Goal: Transaction & Acquisition: Purchase product/service

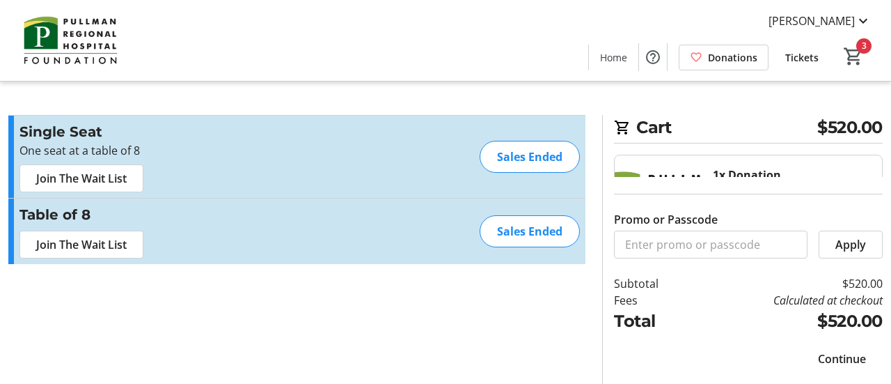
click at [864, 355] on span "Continue" at bounding box center [842, 358] width 48 height 17
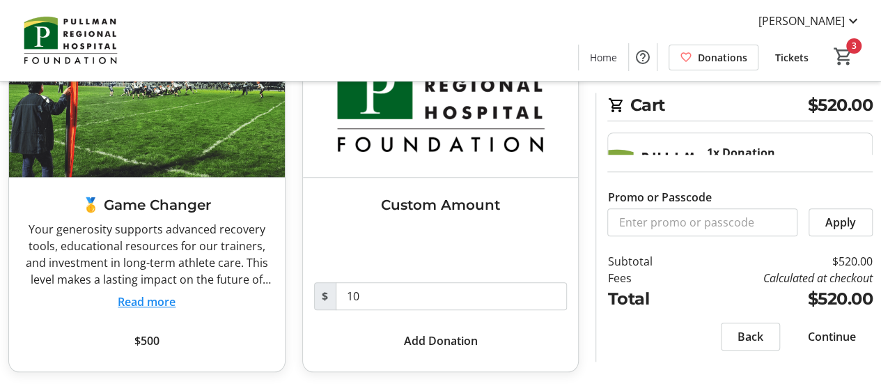
scroll to position [506, 0]
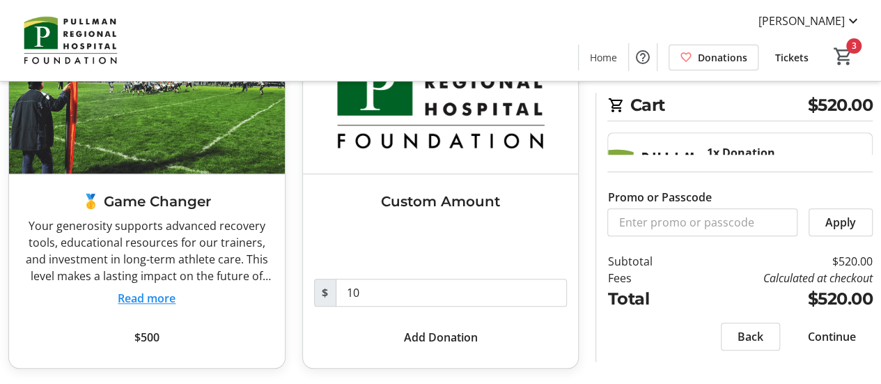
click at [813, 334] on span "Continue" at bounding box center [832, 336] width 48 height 17
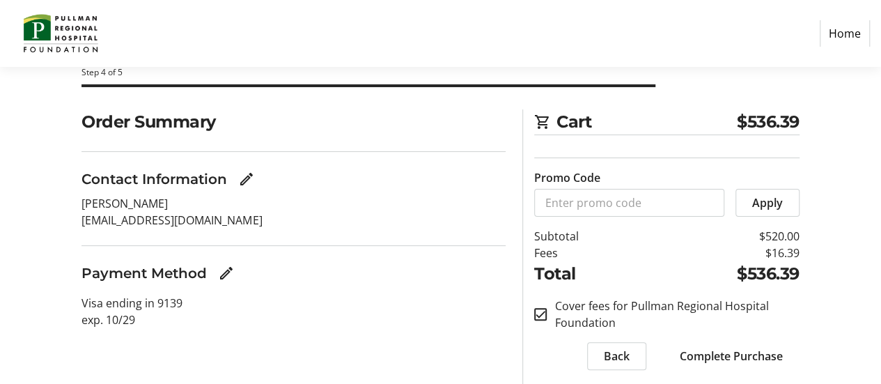
scroll to position [104, 0]
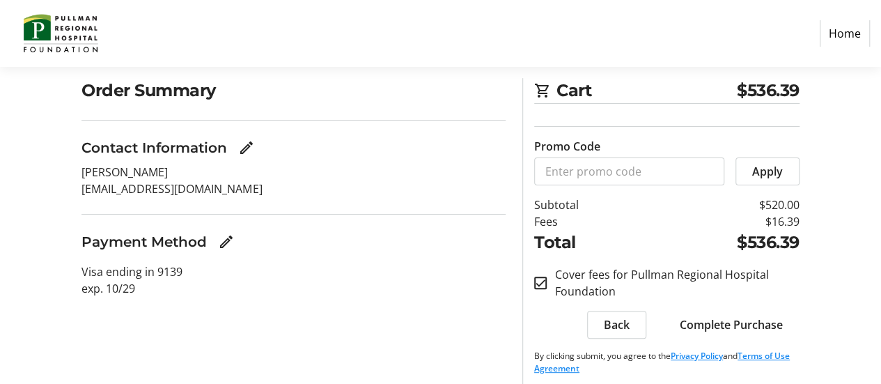
click at [716, 331] on span "Complete Purchase" at bounding box center [731, 324] width 103 height 17
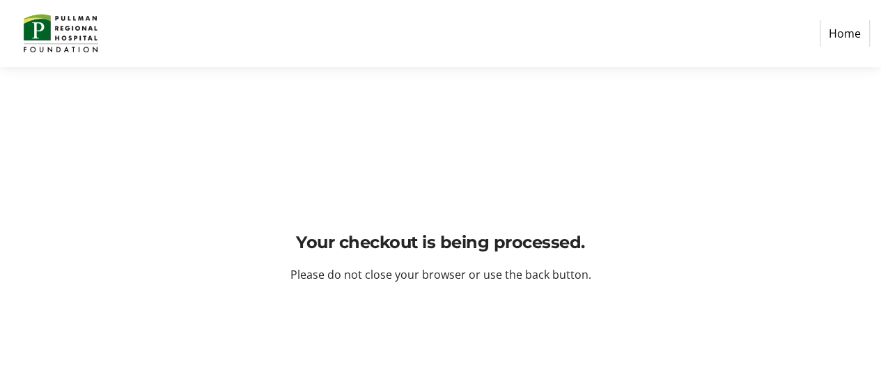
scroll to position [0, 0]
